Goal: Task Accomplishment & Management: Manage account settings

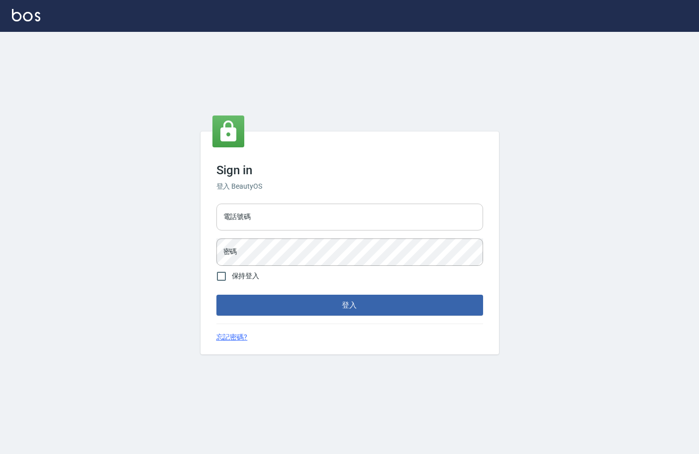
click at [261, 217] on input "電話號碼" at bounding box center [349, 216] width 267 height 27
type input "0971017255"
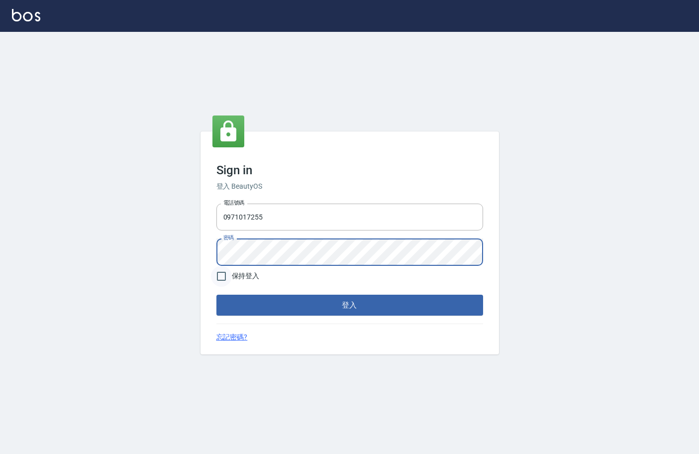
click at [219, 277] on input "保持登入" at bounding box center [221, 276] width 21 height 21
checkbox input "true"
click at [337, 302] on button "登入" at bounding box center [349, 304] width 267 height 21
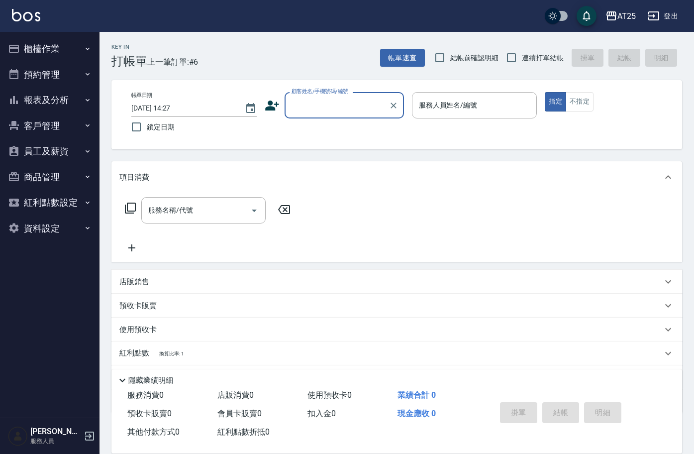
click at [70, 230] on button "資料設定" at bounding box center [50, 228] width 92 height 26
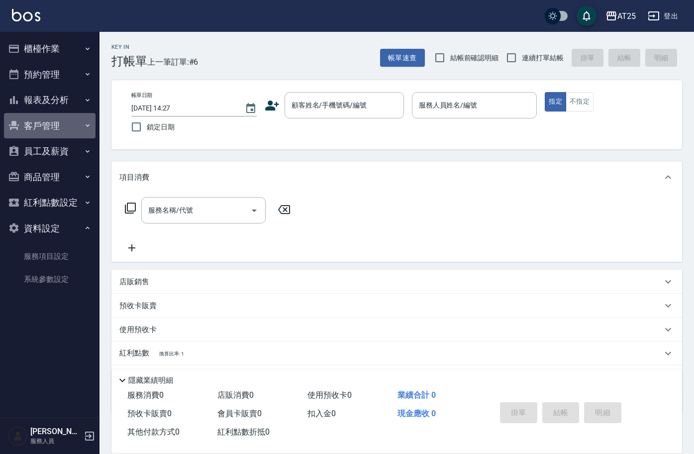
click at [74, 126] on button "客戶管理" at bounding box center [50, 126] width 92 height 26
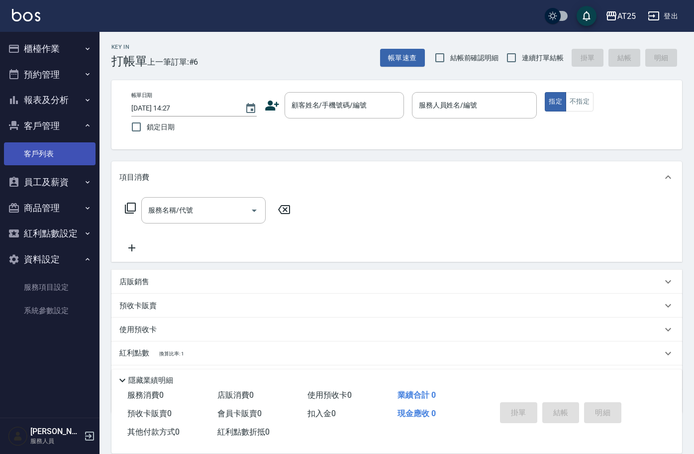
click at [54, 151] on link "客戶列表" at bounding box center [50, 153] width 92 height 23
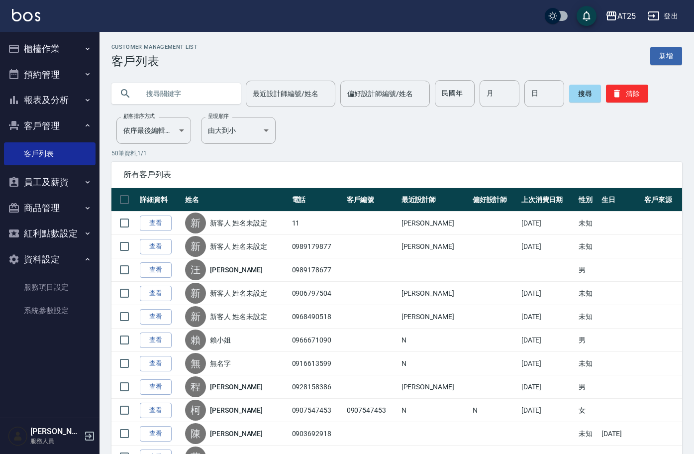
click at [189, 92] on input "text" at bounding box center [186, 93] width 94 height 27
click at [91, 239] on button "紅利點數設定" at bounding box center [50, 233] width 92 height 26
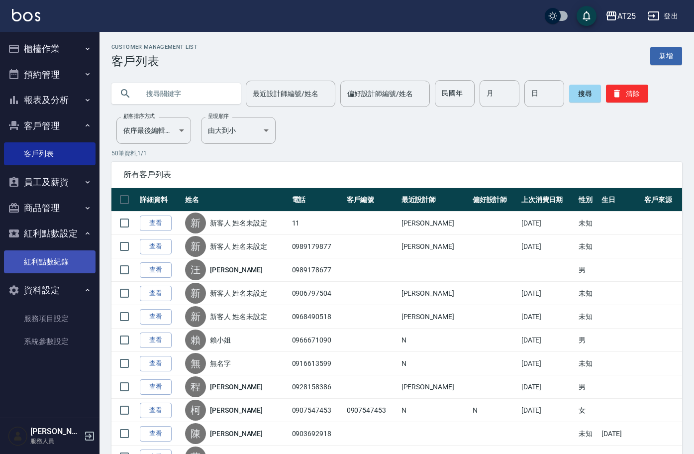
click at [50, 262] on link "紅利點數紀錄" at bounding box center [50, 261] width 92 height 23
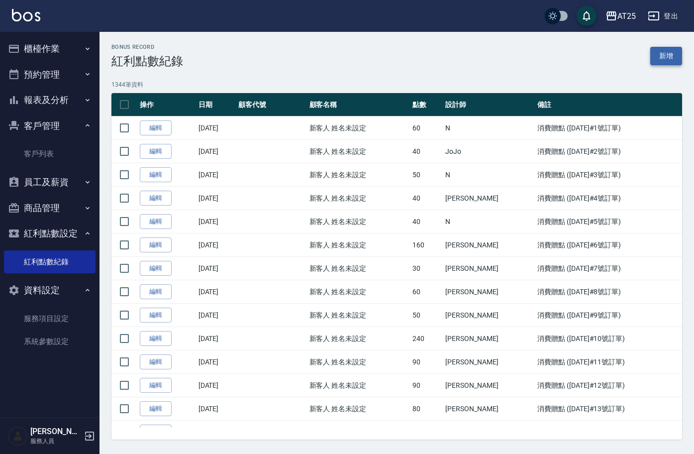
click at [666, 58] on link "新增" at bounding box center [666, 56] width 32 height 18
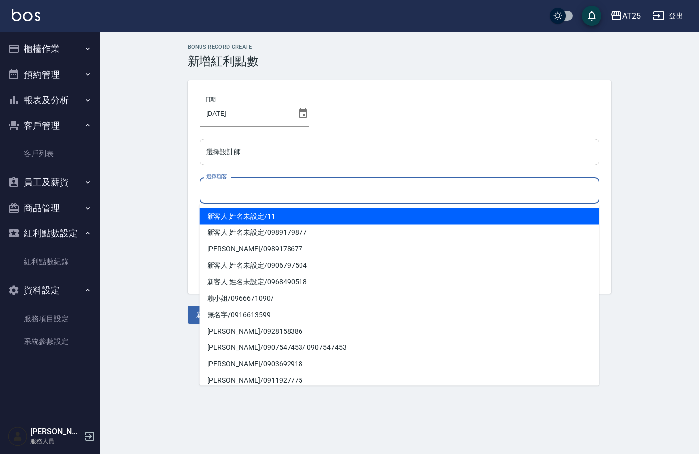
click at [282, 190] on input "選擇顧客" at bounding box center [399, 190] width 391 height 17
click at [267, 194] on input "選擇顧客" at bounding box center [399, 190] width 391 height 17
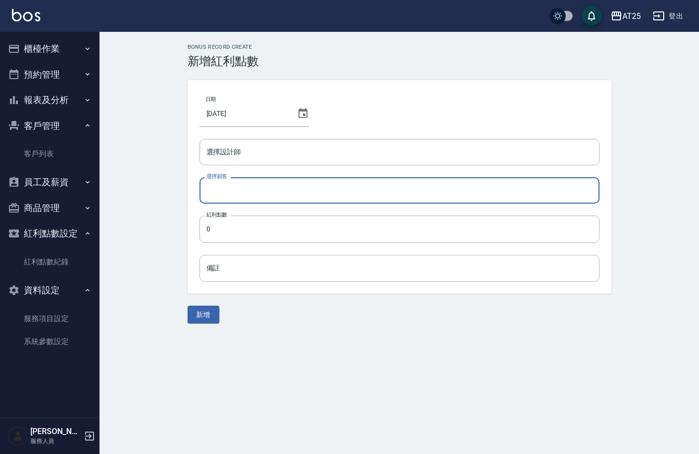
drag, startPoint x: 206, startPoint y: 175, endPoint x: 226, endPoint y: 175, distance: 19.9
click at [226, 175] on label "選擇顧客" at bounding box center [216, 176] width 21 height 7
click at [226, 182] on input "選擇顧客" at bounding box center [399, 190] width 391 height 17
click at [221, 190] on input "選擇顧客" at bounding box center [399, 190] width 391 height 17
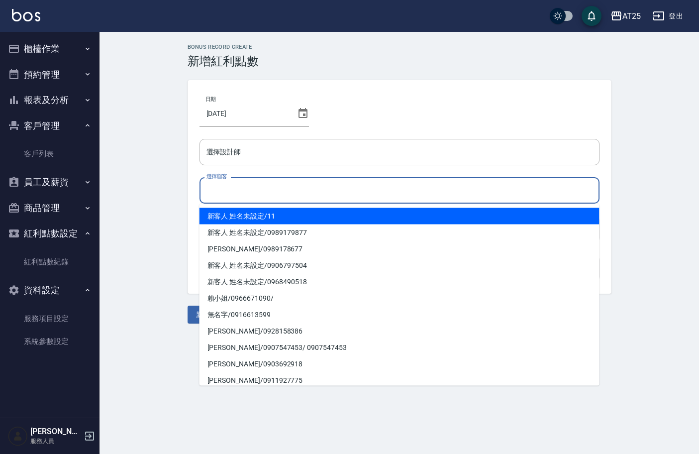
click at [274, 186] on input "選擇顧客" at bounding box center [399, 190] width 391 height 17
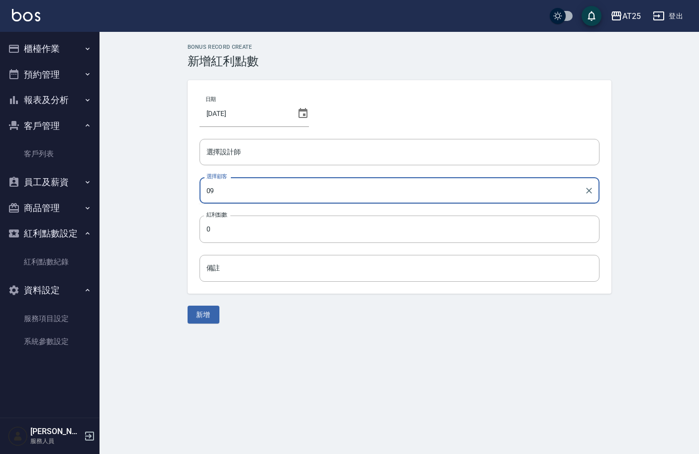
type input "0"
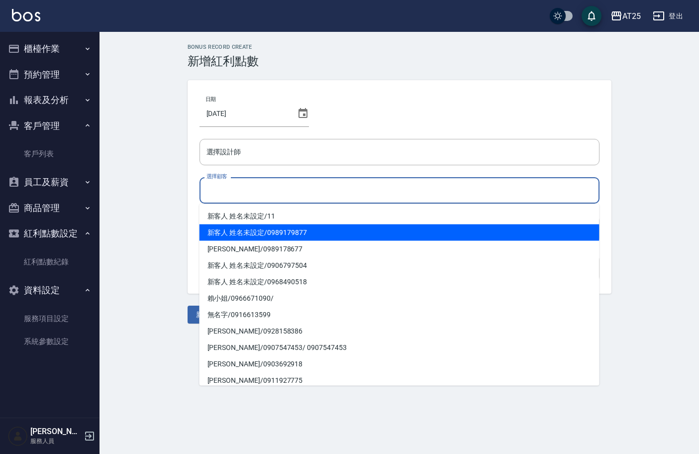
click at [158, 179] on div "Bonus Record CREATE 新增紅利點數 日期 [DATE] 選擇設計師 選擇設計師 選擇顧客 選擇顧客 紅利點數 0 紅利點數 備註 備註 新增" at bounding box center [398, 183] width 599 height 303
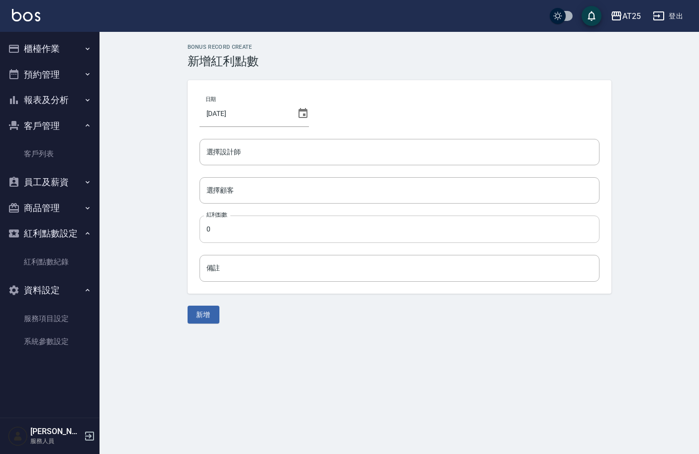
click at [249, 232] on input "0" at bounding box center [399, 228] width 400 height 27
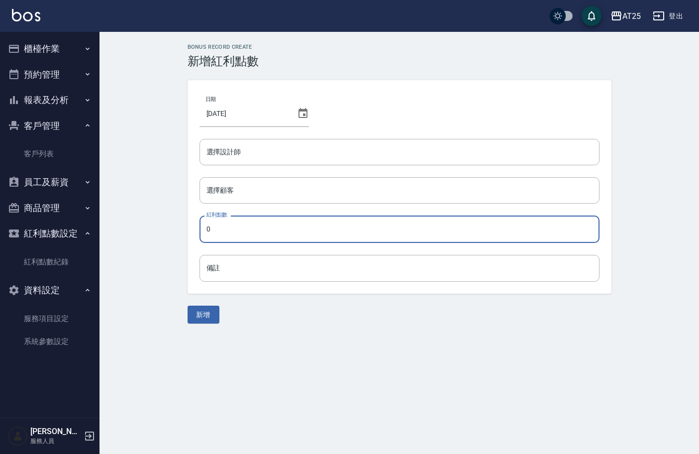
click at [242, 234] on input "0" at bounding box center [399, 228] width 400 height 27
drag, startPoint x: 231, startPoint y: 230, endPoint x: 156, endPoint y: 230, distance: 75.1
click at [158, 230] on div "Bonus Record CREATE 新增紅利點數 日期 [DATE] 選擇設計師 選擇設計師 選擇顧客 選擇顧客 紅利點數 0 紅利點數 備註 備註 新增" at bounding box center [398, 183] width 599 height 303
click at [156, 230] on div "Bonus Record CREATE 新增紅利點數 日期 [DATE] 選擇設計師 選擇設計師 選擇顧客 選擇顧客 紅利點數 0 紅利點數 備註 備註 新增" at bounding box center [398, 183] width 599 height 303
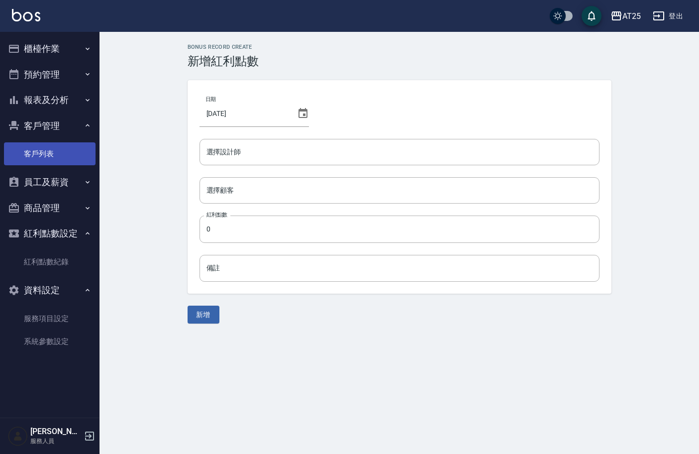
click at [63, 151] on link "客戶列表" at bounding box center [50, 153] width 92 height 23
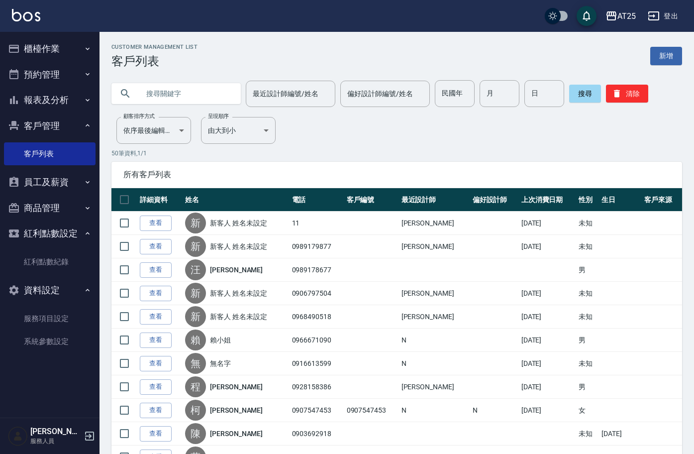
click at [164, 93] on input "text" at bounding box center [186, 93] width 94 height 27
click at [202, 96] on input "text" at bounding box center [186, 93] width 94 height 27
click at [183, 96] on input "text" at bounding box center [186, 93] width 94 height 27
type input "0"
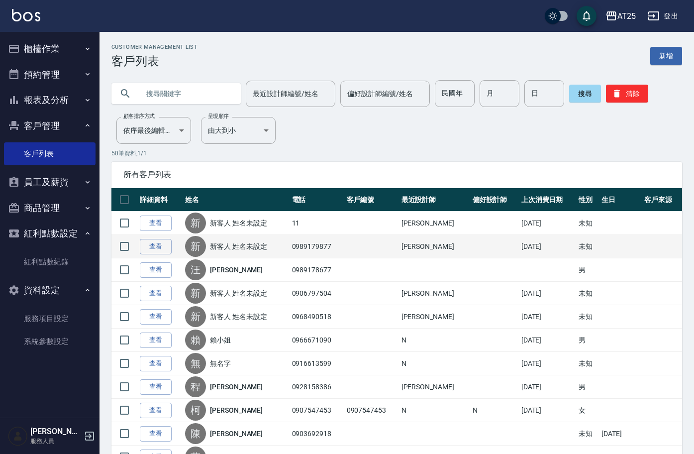
click at [339, 251] on td "0989179877" at bounding box center [316, 246] width 55 height 23
click at [162, 246] on link "查看" at bounding box center [156, 246] width 32 height 15
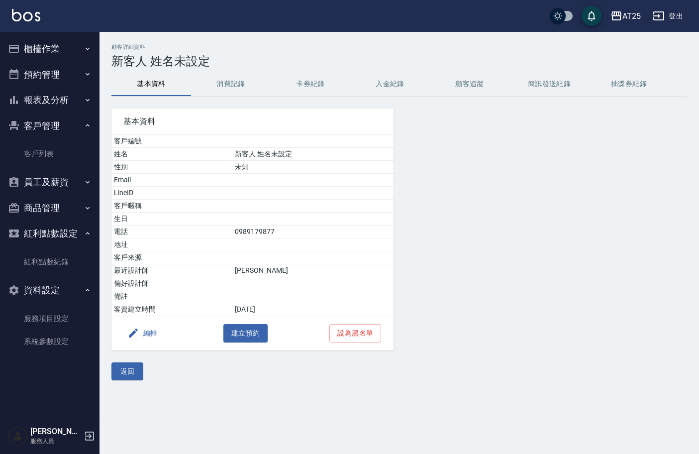
click at [658, 127] on div "基本資料 客戶編號 姓名 新客人 姓名未設定 性別 未知 Email LineID 客戶暱稱 生日 電話 [PHONE_NUMBER] 地址 客戶來源 最近設…" at bounding box center [392, 223] width 587 height 254
click at [229, 83] on button "消費記錄" at bounding box center [231, 84] width 80 height 24
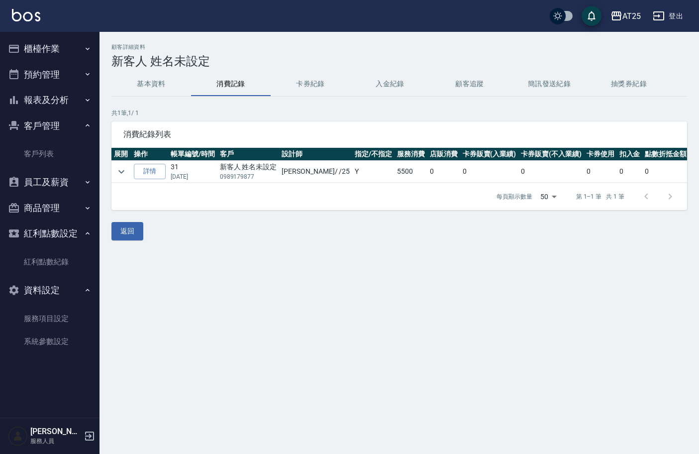
click at [386, 82] on button "入金紀錄" at bounding box center [390, 84] width 80 height 24
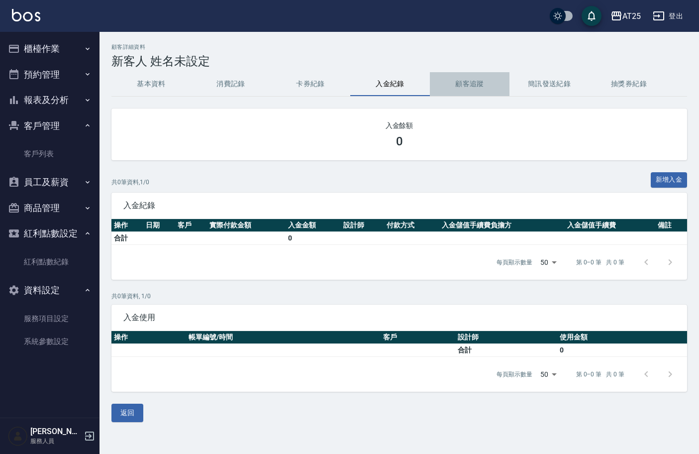
click at [461, 81] on button "顧客追蹤" at bounding box center [470, 84] width 80 height 24
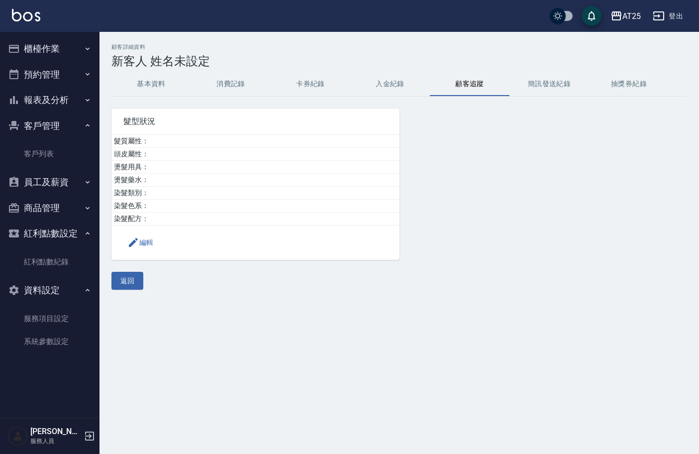
click at [534, 78] on button "簡訊發送紀錄" at bounding box center [549, 84] width 80 height 24
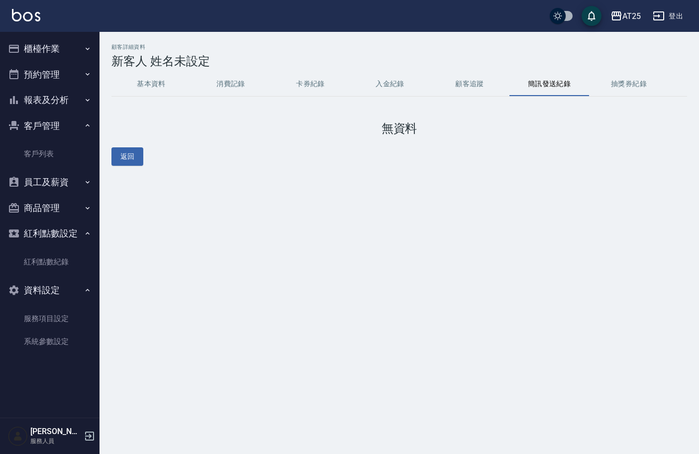
click at [636, 82] on button "抽獎券紀錄" at bounding box center [629, 84] width 80 height 24
click at [237, 89] on button "消費記錄" at bounding box center [231, 84] width 80 height 24
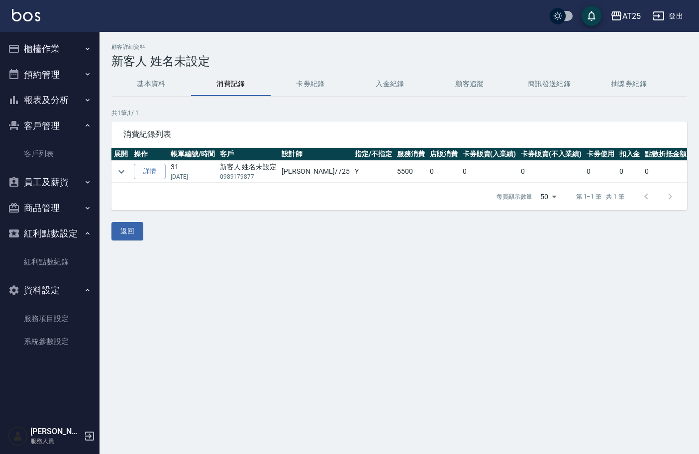
click at [168, 86] on button "基本資料" at bounding box center [151, 84] width 80 height 24
click at [135, 240] on button "返回" at bounding box center [127, 231] width 32 height 18
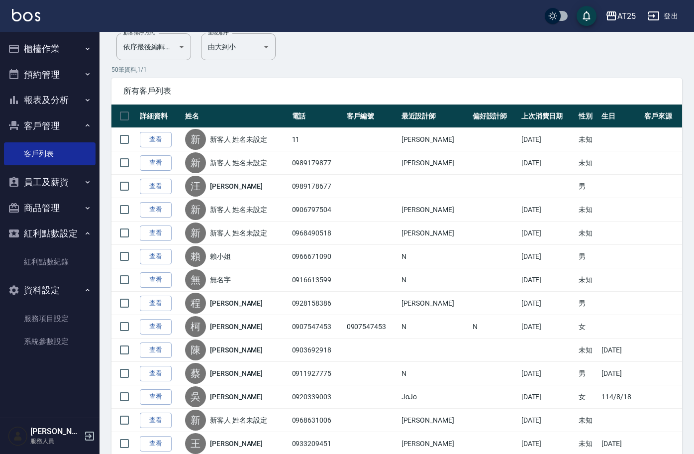
scroll to position [85, 0]
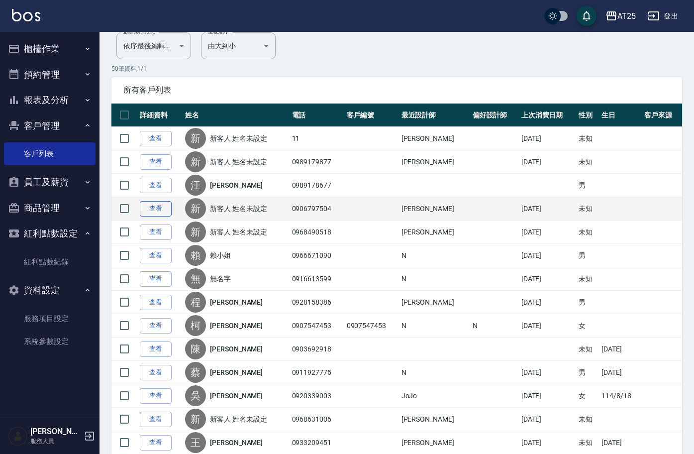
click at [155, 208] on link "查看" at bounding box center [156, 208] width 32 height 15
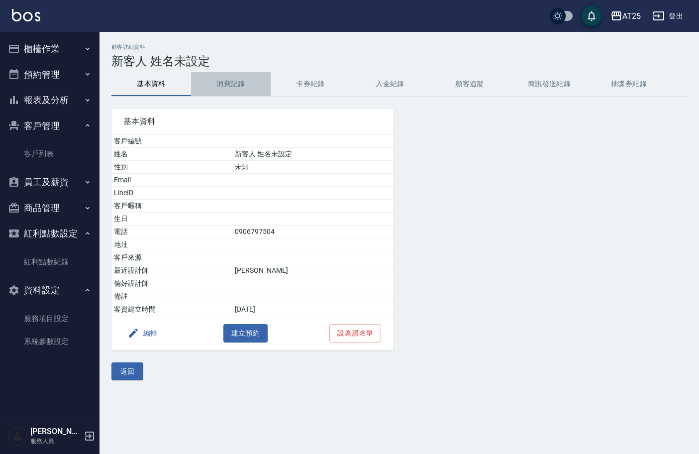
click at [233, 85] on button "消費記錄" at bounding box center [231, 84] width 80 height 24
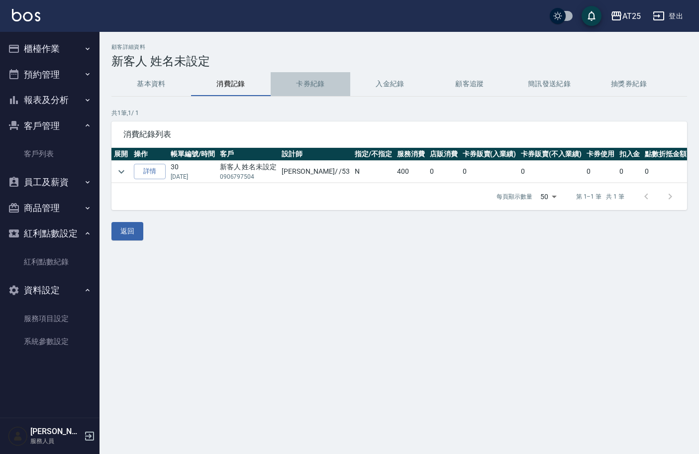
click at [309, 85] on button "卡券紀錄" at bounding box center [311, 84] width 80 height 24
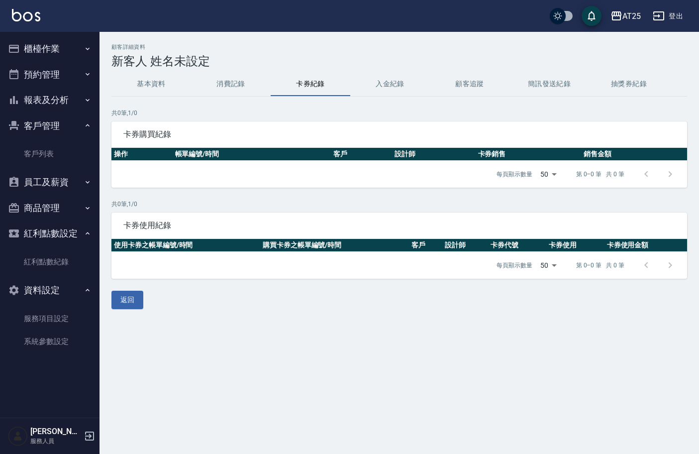
click at [392, 86] on button "入金紀錄" at bounding box center [390, 84] width 80 height 24
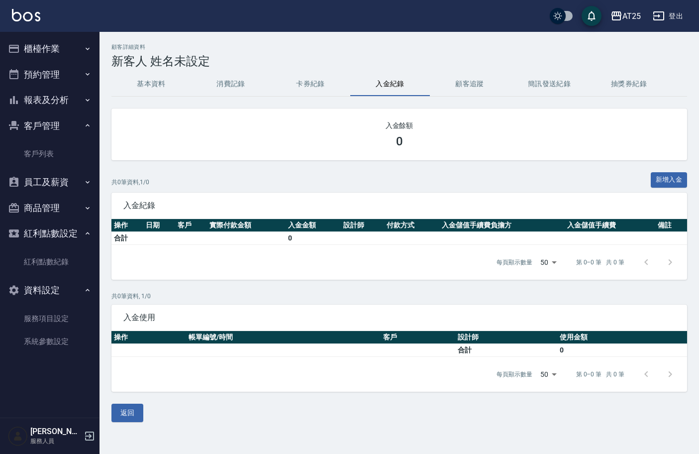
click at [470, 84] on button "顧客追蹤" at bounding box center [470, 84] width 80 height 24
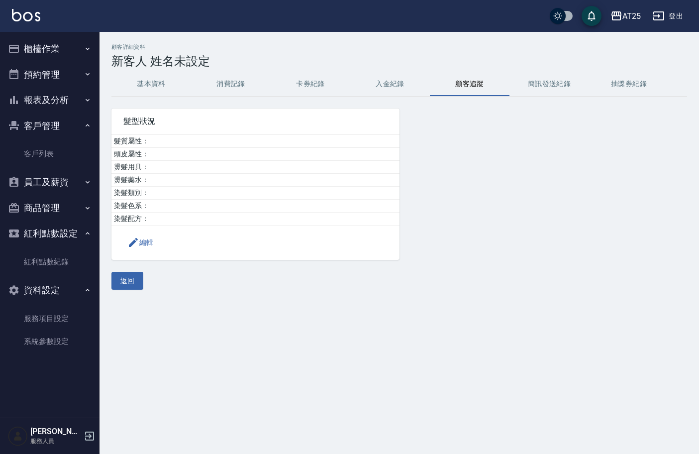
click at [549, 83] on button "簡訊發送紀錄" at bounding box center [549, 84] width 80 height 24
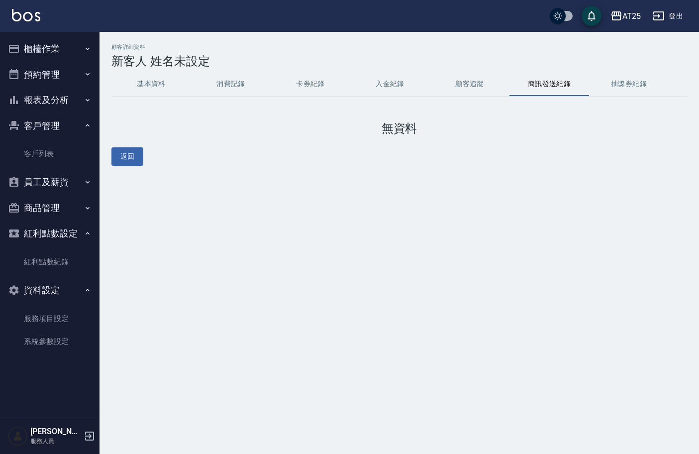
click at [630, 86] on button "抽獎券紀錄" at bounding box center [629, 84] width 80 height 24
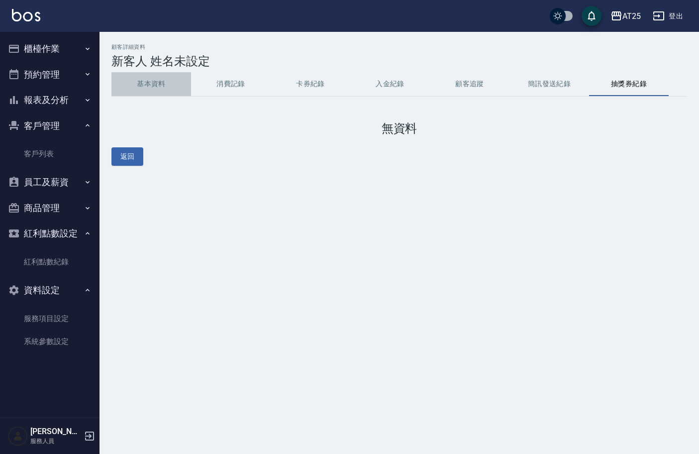
click at [158, 87] on button "基本資料" at bounding box center [151, 84] width 80 height 24
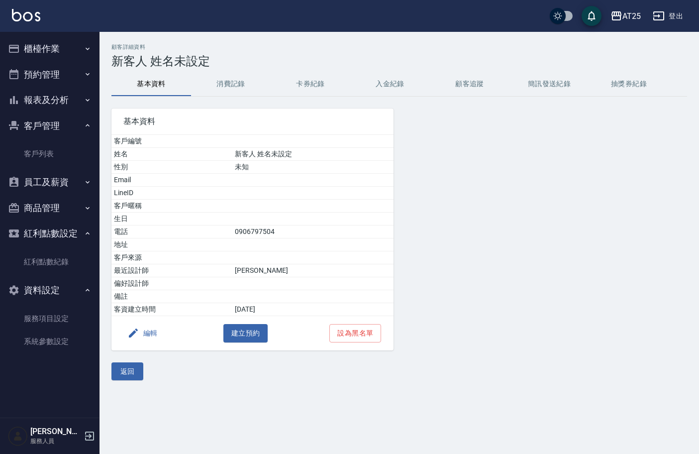
click at [230, 86] on button "消費記錄" at bounding box center [231, 84] width 80 height 24
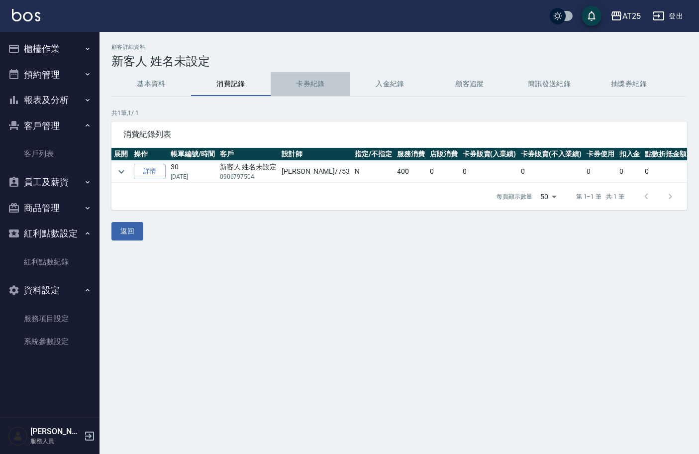
click at [284, 83] on button "卡券紀錄" at bounding box center [311, 84] width 80 height 24
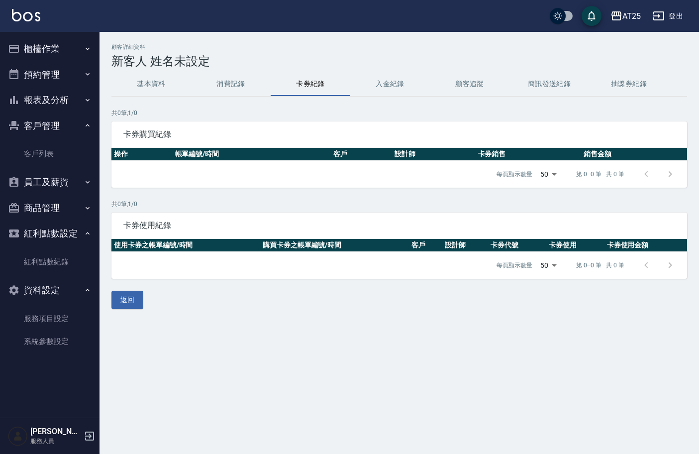
click at [389, 83] on button "入金紀錄" at bounding box center [390, 84] width 80 height 24
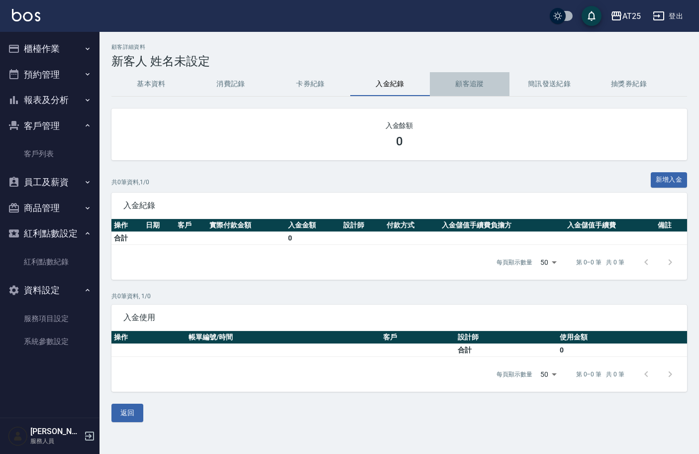
click at [471, 84] on button "顧客追蹤" at bounding box center [470, 84] width 80 height 24
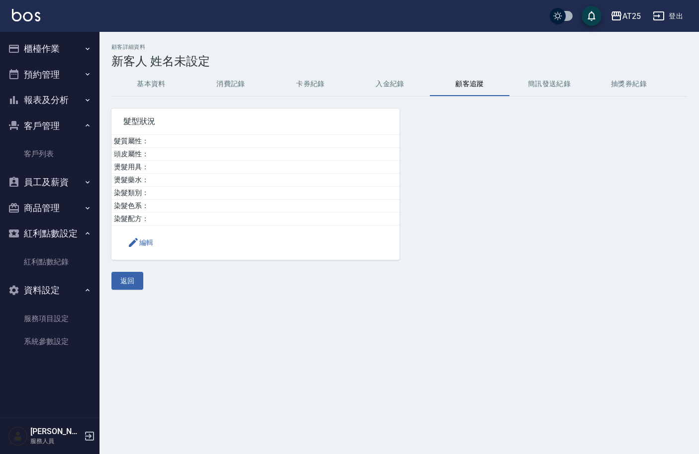
click at [548, 84] on button "簡訊發送紀錄" at bounding box center [549, 84] width 80 height 24
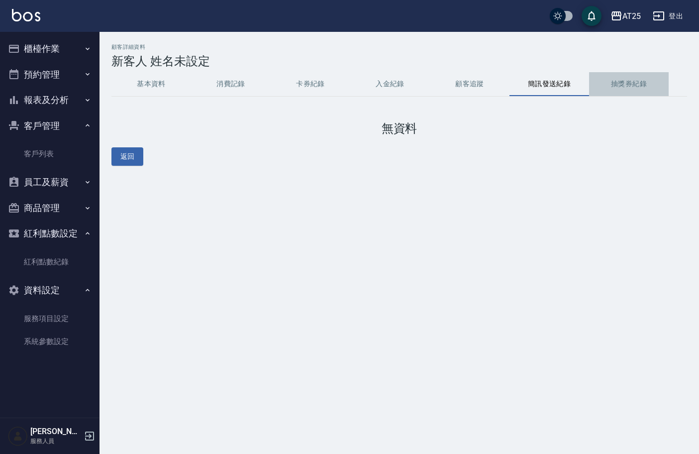
click at [632, 90] on button "抽獎券紀錄" at bounding box center [629, 84] width 80 height 24
click at [153, 87] on button "基本資料" at bounding box center [151, 84] width 80 height 24
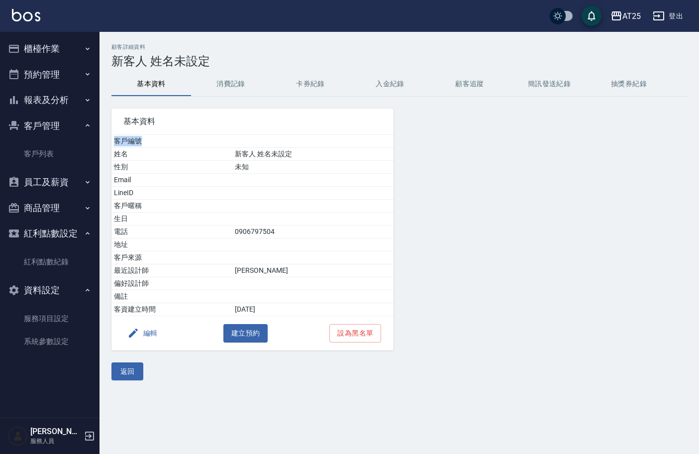
drag, startPoint x: 114, startPoint y: 139, endPoint x: 168, endPoint y: 139, distance: 53.2
click at [168, 139] on td "客戶編號" at bounding box center [171, 141] width 121 height 13
drag, startPoint x: 131, startPoint y: 165, endPoint x: 97, endPoint y: 165, distance: 34.3
click at [97, 165] on div "AT25 登出 櫃檯作業 打帳單 帳單列表 掛單列表 現金收支登錄 高階收支登錄 材料自購登錄 每日結帳 排班表 現場電腦打卡 預約管理 預約管理 單日預約紀…" at bounding box center [349, 227] width 699 height 454
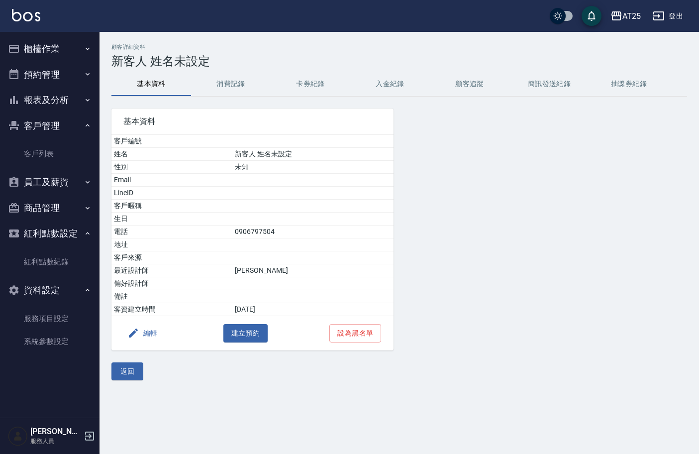
click at [148, 184] on td "Email" at bounding box center [171, 180] width 121 height 13
click at [88, 125] on icon "button" at bounding box center [88, 125] width 4 height 2
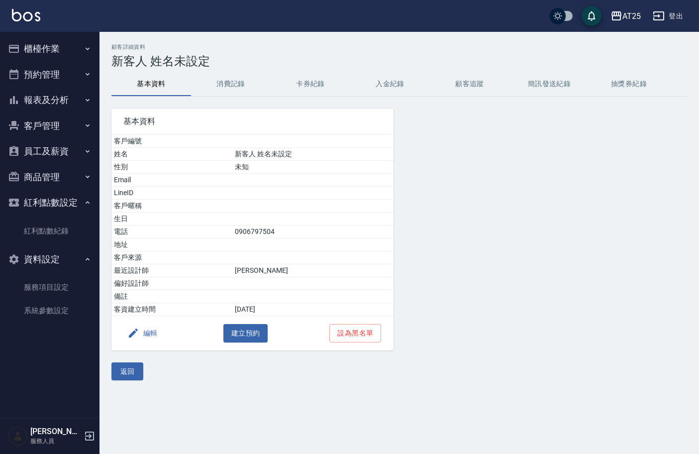
click at [88, 125] on icon "button" at bounding box center [88, 125] width 4 height 2
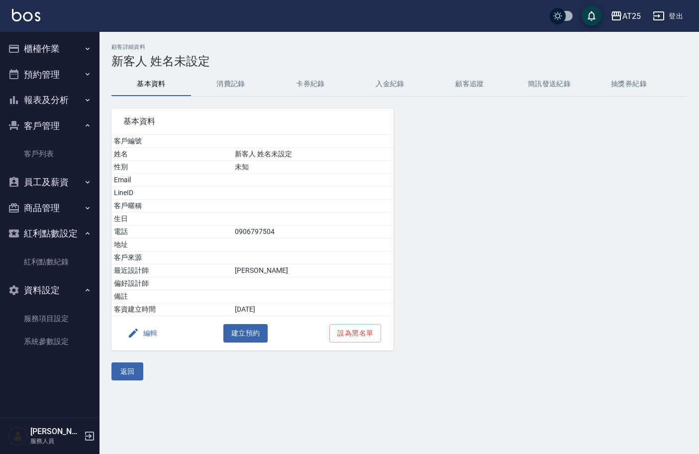
click at [88, 125] on icon "button" at bounding box center [88, 125] width 4 height 2
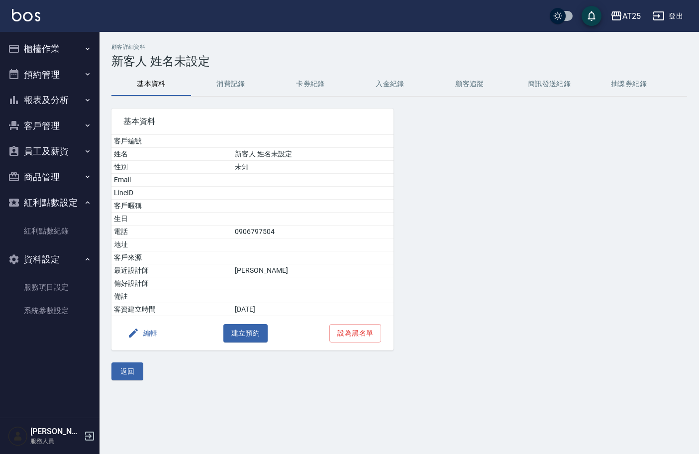
click at [88, 125] on icon "button" at bounding box center [88, 125] width 4 height 2
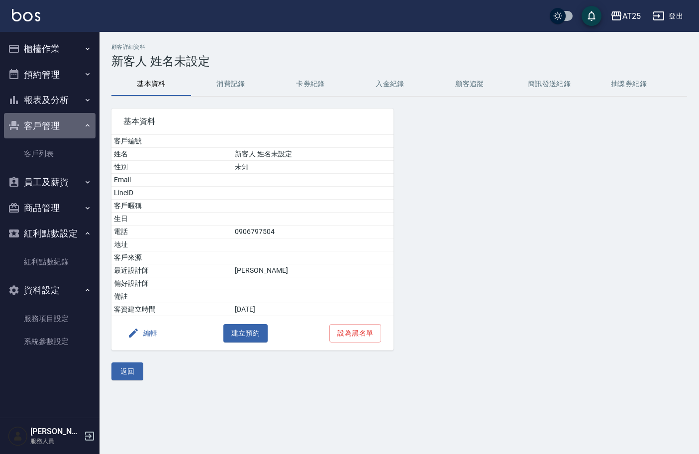
click at [89, 125] on icon "button" at bounding box center [88, 125] width 8 height 8
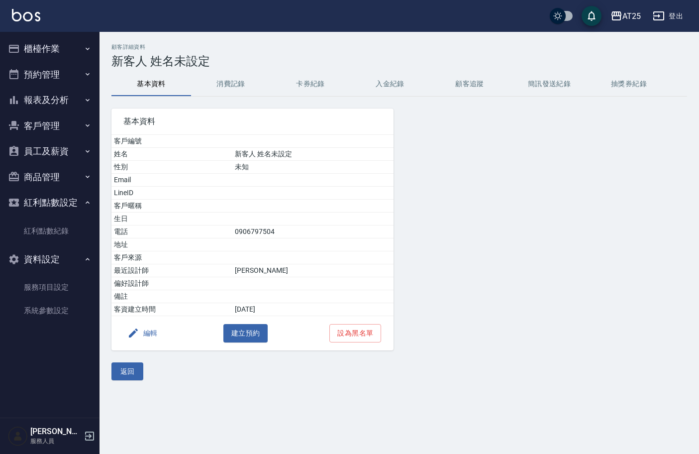
click at [89, 125] on icon "button" at bounding box center [88, 125] width 4 height 2
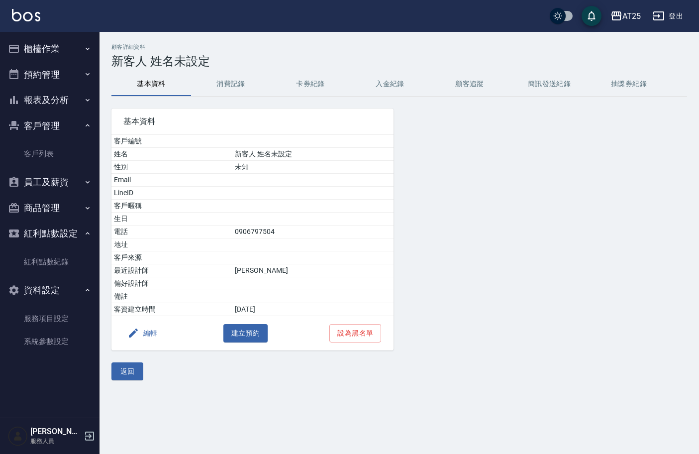
click at [89, 125] on icon "button" at bounding box center [88, 125] width 8 height 8
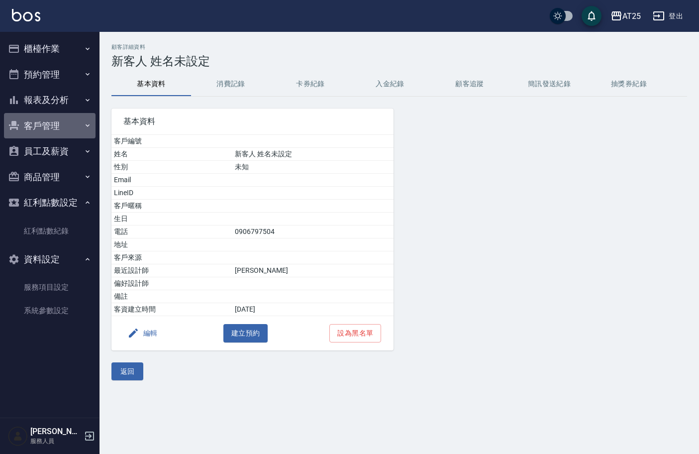
click at [88, 125] on icon "button" at bounding box center [88, 125] width 8 height 8
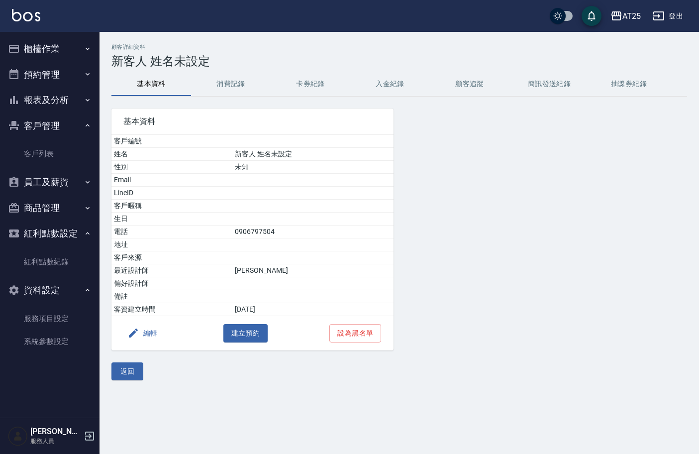
click at [88, 124] on icon "button" at bounding box center [88, 125] width 8 height 8
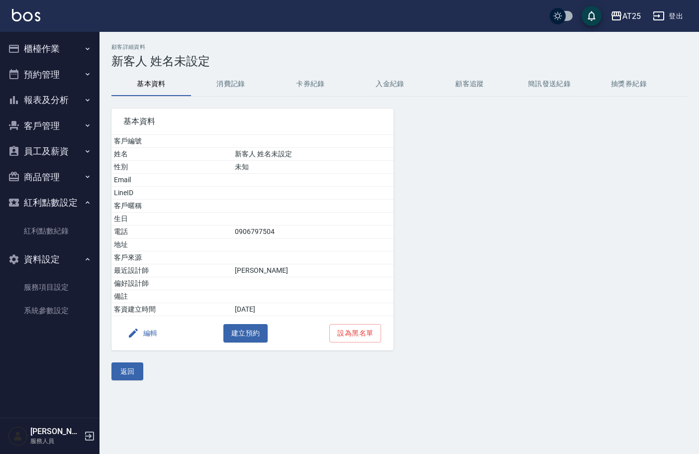
click at [88, 125] on icon "button" at bounding box center [88, 125] width 4 height 2
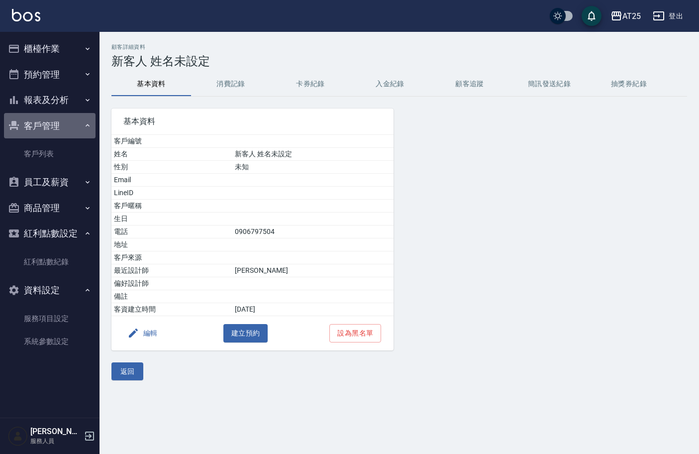
click at [88, 125] on icon "button" at bounding box center [88, 125] width 4 height 2
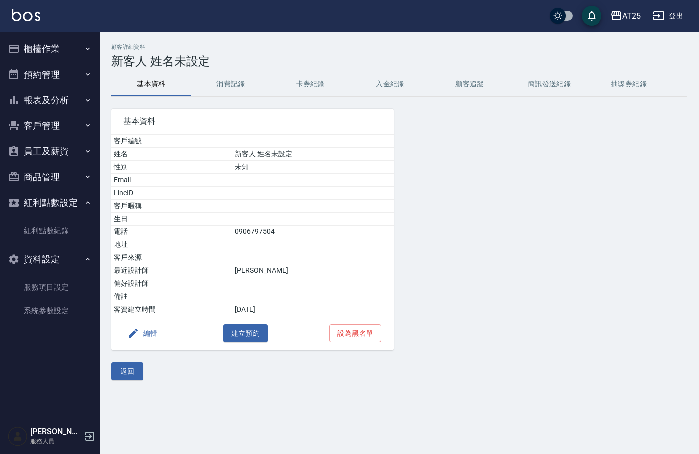
click at [88, 125] on icon "button" at bounding box center [88, 125] width 4 height 2
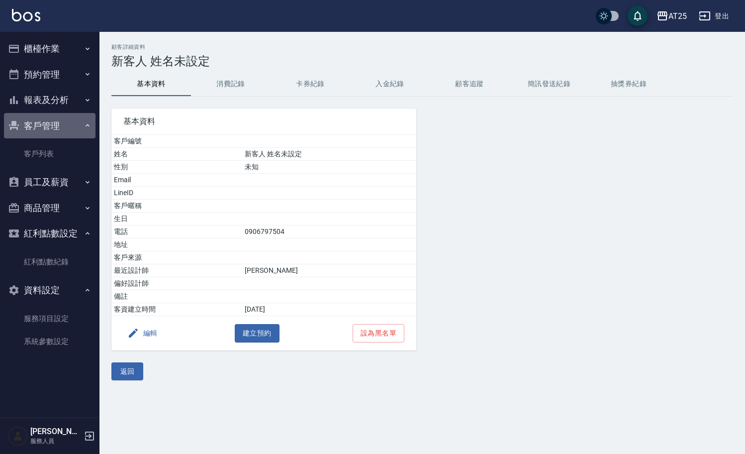
click at [87, 125] on icon "button" at bounding box center [88, 125] width 8 height 8
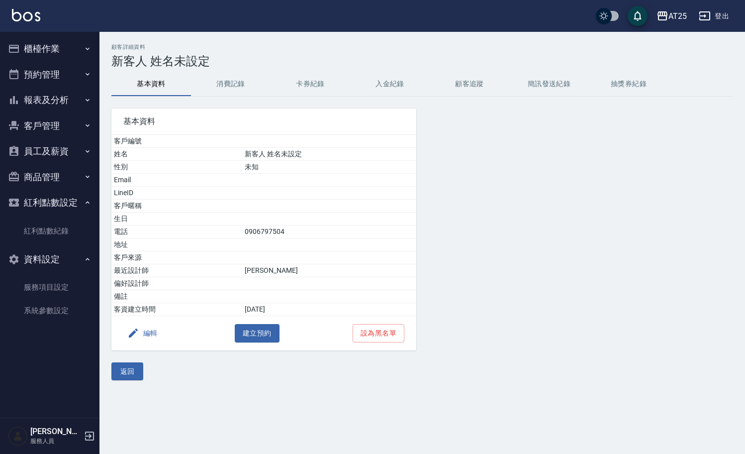
click at [87, 203] on icon "button" at bounding box center [88, 202] width 8 height 8
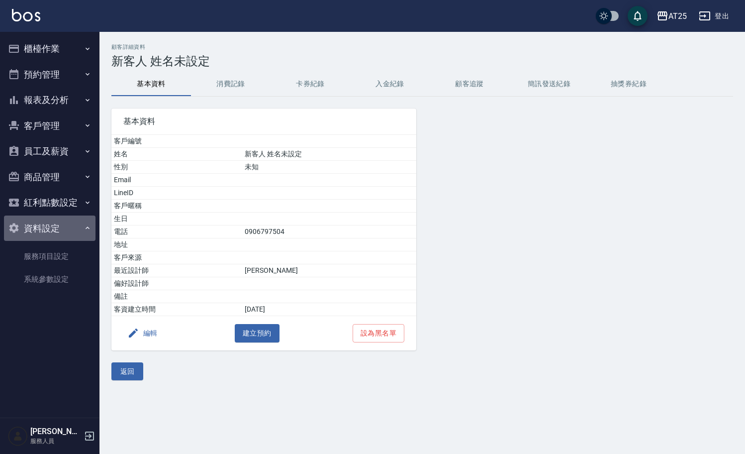
click at [90, 227] on icon "button" at bounding box center [88, 228] width 8 height 8
click at [87, 230] on icon "button" at bounding box center [88, 228] width 8 height 8
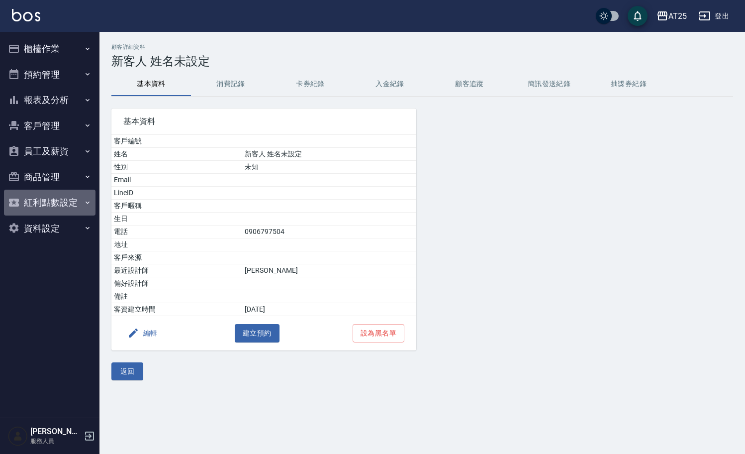
click at [89, 202] on icon "button" at bounding box center [88, 202] width 8 height 8
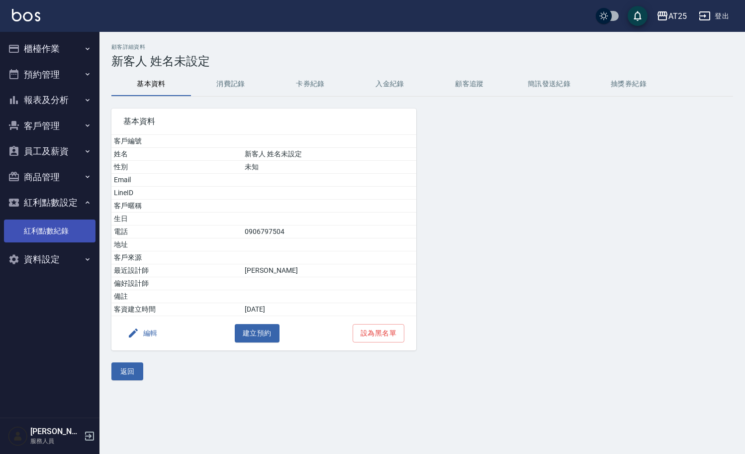
click at [55, 228] on link "紅利點數紀錄" at bounding box center [50, 230] width 92 height 23
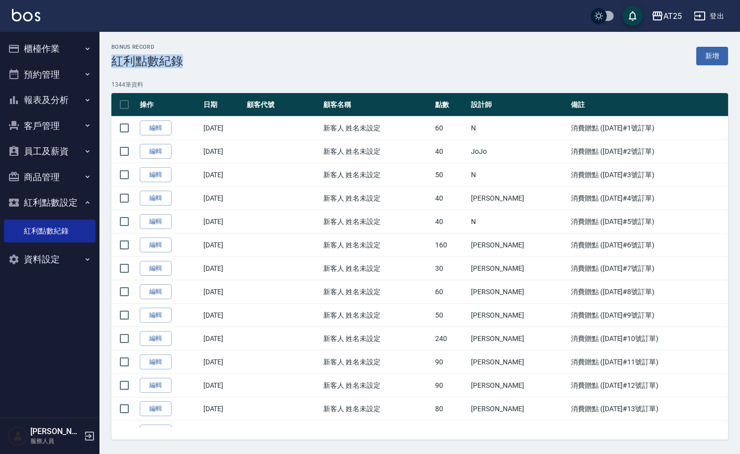
drag, startPoint x: 114, startPoint y: 58, endPoint x: 205, endPoint y: 58, distance: 90.5
click at [206, 58] on div "Bonus Record 紅利點數紀錄 新增" at bounding box center [419, 56] width 617 height 24
click at [205, 58] on div "Bonus Record 紅利點數紀錄 新增" at bounding box center [419, 56] width 617 height 24
drag, startPoint x: 193, startPoint y: 58, endPoint x: 98, endPoint y: 60, distance: 95.0
click at [97, 60] on div "AT25 登出 櫃檯作業 打帳單 帳單列表 掛單列表 現金收支登錄 高階收支登錄 材料自購登錄 每日結帳 排班表 現場電腦打卡 預約管理 預約管理 單日預約紀…" at bounding box center [370, 229] width 740 height 459
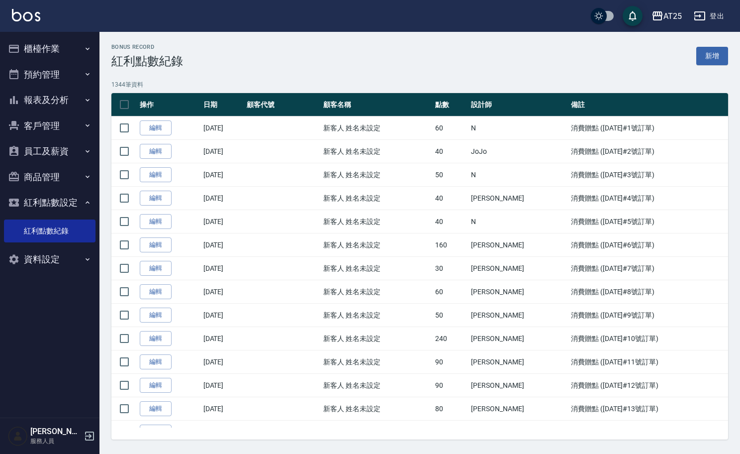
click at [123, 57] on h3 "紅利點數紀錄" at bounding box center [147, 61] width 72 height 14
drag, startPoint x: 111, startPoint y: 46, endPoint x: 166, endPoint y: 49, distance: 54.3
click at [166, 49] on h2 "Bonus Record" at bounding box center [147, 47] width 72 height 6
click at [200, 62] on div "Bonus Record 紅利點數紀錄 新增" at bounding box center [419, 56] width 617 height 24
drag, startPoint x: 193, startPoint y: 61, endPoint x: 109, endPoint y: 57, distance: 83.2
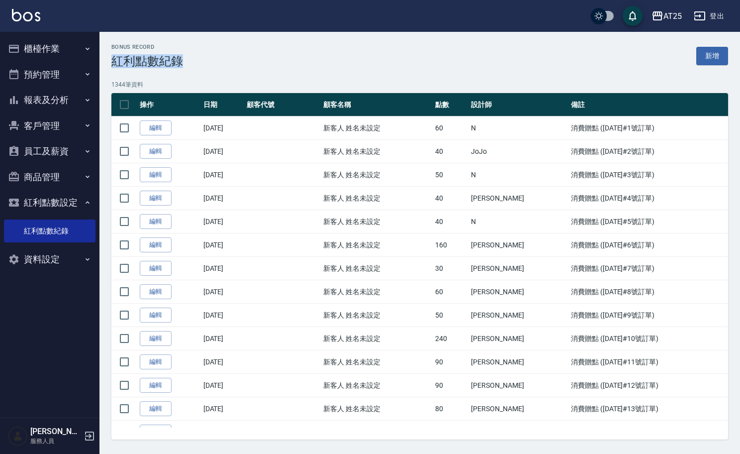
click at [109, 57] on div "Bonus Record 紅利點數紀錄 新增 1344 筆資料 操作 日期 顧客代號 顧客名稱 點數 設計師 備註 編輯 [DATE] 新客人 姓名未設定 6…" at bounding box center [419, 241] width 641 height 395
click at [111, 48] on h2 "Bonus Record" at bounding box center [147, 47] width 72 height 6
drag, startPoint x: 111, startPoint y: 48, endPoint x: 193, endPoint y: 46, distance: 82.6
click at [193, 46] on div "Bonus Record 紅利點數紀錄 新增" at bounding box center [419, 56] width 617 height 24
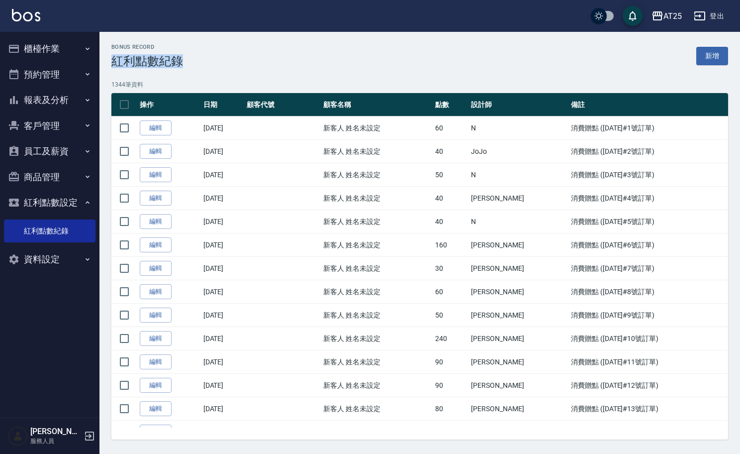
drag, startPoint x: 189, startPoint y: 63, endPoint x: 111, endPoint y: 61, distance: 77.1
click at [111, 61] on div "Bonus Record 紅利點數紀錄 新增" at bounding box center [419, 56] width 617 height 24
drag, startPoint x: 112, startPoint y: 46, endPoint x: 189, endPoint y: 44, distance: 77.1
click at [189, 44] on div "Bonus Record 紅利點數紀錄 新增" at bounding box center [419, 56] width 617 height 24
click at [184, 58] on div "Bonus Record 紅利點數紀錄 新增" at bounding box center [419, 56] width 617 height 24
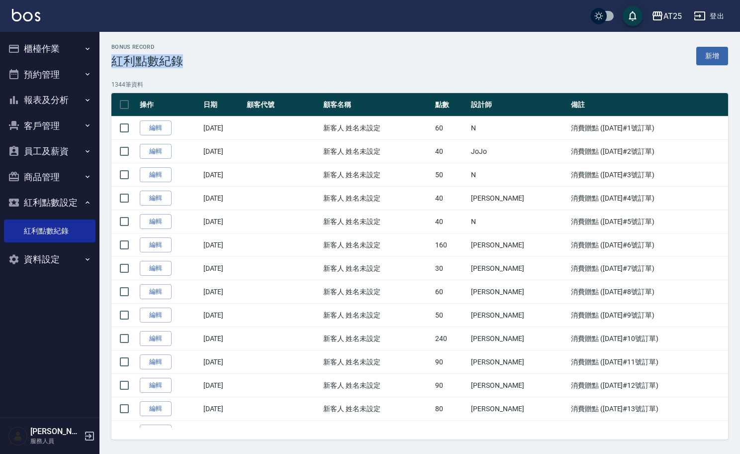
drag, startPoint x: 184, startPoint y: 61, endPoint x: 109, endPoint y: 60, distance: 74.6
click at [109, 60] on div "Bonus Record 紅利點數紀錄 新增 1344 筆資料 操作 日期 顧客代號 顧客名稱 點數 設計師 備註 編輯 [DATE] 新客人 姓名未設定 6…" at bounding box center [419, 241] width 641 height 395
drag, startPoint x: 111, startPoint y: 44, endPoint x: 187, endPoint y: 57, distance: 76.2
click at [187, 57] on div "Bonus Record 紅利點數紀錄 新增" at bounding box center [419, 56] width 617 height 24
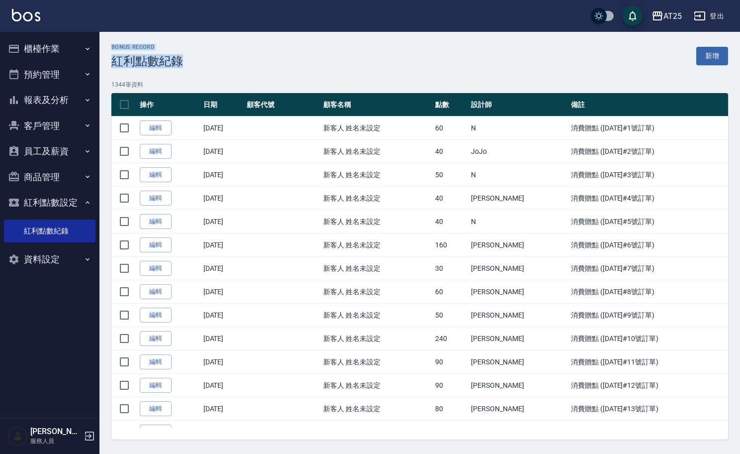
click at [187, 57] on div "Bonus Record 紅利點數紀錄 新增" at bounding box center [419, 56] width 617 height 24
drag, startPoint x: 185, startPoint y: 64, endPoint x: 109, endPoint y: 64, distance: 75.6
click at [109, 64] on div "Bonus Record 紅利點數紀錄 新增 1344 筆資料 操作 日期 顧客代號 顧客名稱 點數 設計師 備註 編輯 [DATE] 新客人 姓名未設定 6…" at bounding box center [419, 241] width 641 height 395
click at [121, 49] on h2 "Bonus Record" at bounding box center [147, 47] width 72 height 6
drag, startPoint x: 111, startPoint y: 44, endPoint x: 168, endPoint y: 44, distance: 56.2
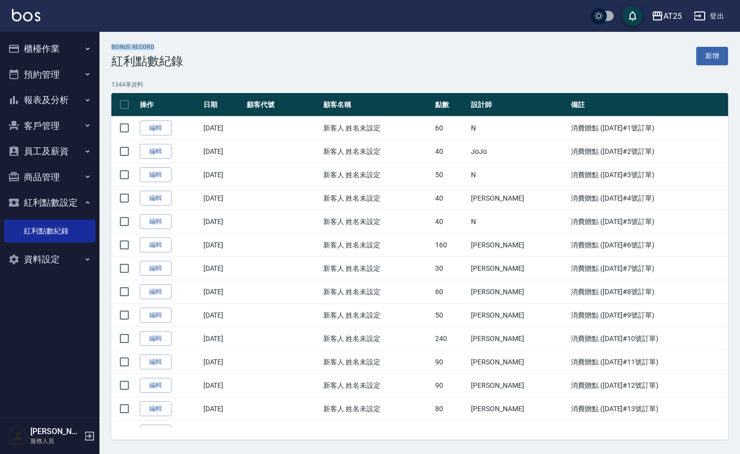
click at [168, 44] on h2 "Bonus Record" at bounding box center [147, 47] width 72 height 6
drag, startPoint x: 188, startPoint y: 59, endPoint x: 114, endPoint y: 62, distance: 73.2
click at [114, 62] on div "Bonus Record 紅利點數紀錄 新增" at bounding box center [419, 56] width 617 height 24
click at [114, 62] on h3 "紅利點數紀錄" at bounding box center [147, 61] width 72 height 14
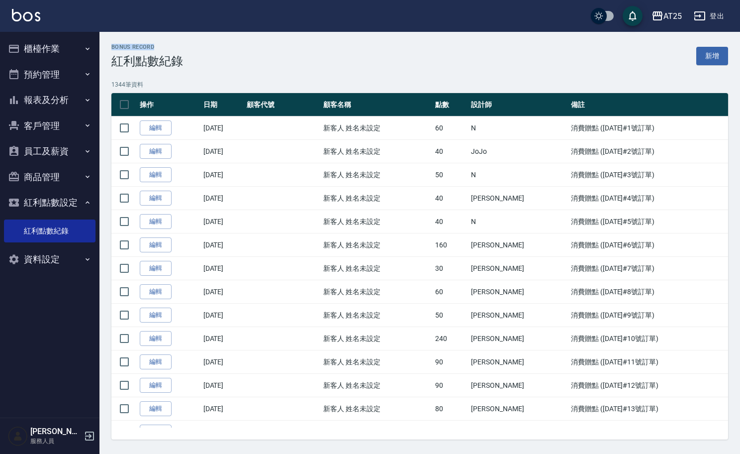
drag, startPoint x: 112, startPoint y: 48, endPoint x: 168, endPoint y: 50, distance: 55.7
click at [170, 50] on h2 "Bonus Record" at bounding box center [147, 47] width 72 height 6
click at [150, 59] on h3 "紅利點數紀錄" at bounding box center [147, 61] width 72 height 14
drag, startPoint x: 116, startPoint y: 59, endPoint x: 202, endPoint y: 58, distance: 86.1
click at [203, 59] on div "Bonus Record 紅利點數紀錄 新增" at bounding box center [419, 56] width 617 height 24
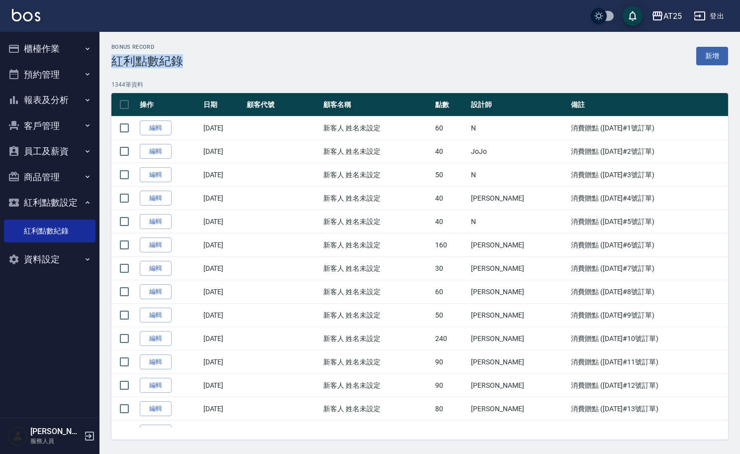
click at [202, 58] on div "Bonus Record 紅利點數紀錄 新增" at bounding box center [419, 56] width 617 height 24
drag, startPoint x: 135, startPoint y: 59, endPoint x: 158, endPoint y: 58, distance: 22.4
click at [158, 58] on h3 "紅利點數紀錄" at bounding box center [147, 61] width 72 height 14
click at [149, 60] on h3 "紅利點數紀錄" at bounding box center [147, 61] width 72 height 14
drag, startPoint x: 157, startPoint y: 62, endPoint x: 132, endPoint y: 62, distance: 25.4
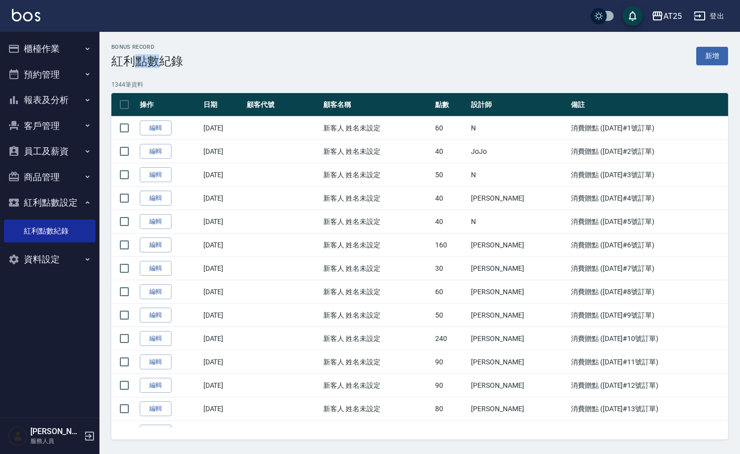
click at [132, 62] on h3 "紅利點數紀錄" at bounding box center [147, 61] width 72 height 14
drag, startPoint x: 134, startPoint y: 62, endPoint x: 154, endPoint y: 60, distance: 19.5
click at [154, 60] on h3 "紅利點數紀錄" at bounding box center [147, 61] width 72 height 14
